Goal: Check status: Check status

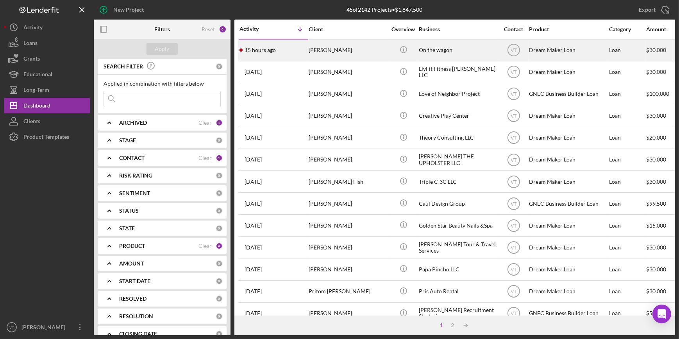
click at [293, 53] on div "15 hours ago [PERSON_NAME]" at bounding box center [274, 50] width 68 height 21
